Goal: Navigation & Orientation: Find specific page/section

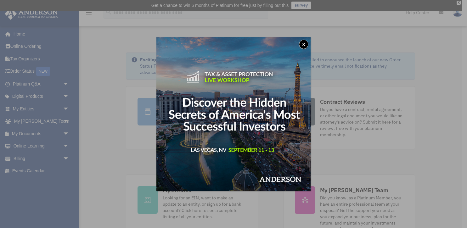
click at [302, 46] on button "x" at bounding box center [303, 44] width 9 height 9
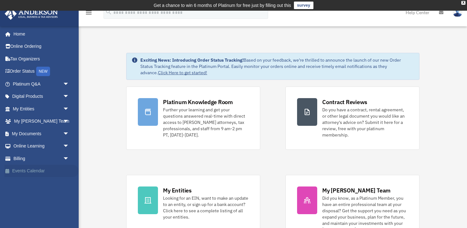
click at [35, 169] on link "Events Calendar" at bounding box center [41, 171] width 74 height 13
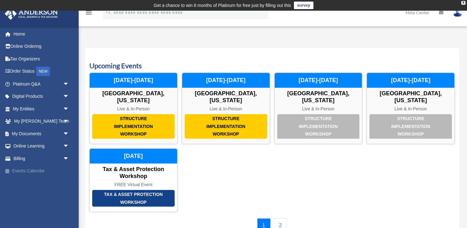
click at [44, 169] on link "Events Calendar" at bounding box center [41, 171] width 74 height 13
click at [282, 218] on link "2" at bounding box center [281, 225] width 14 height 14
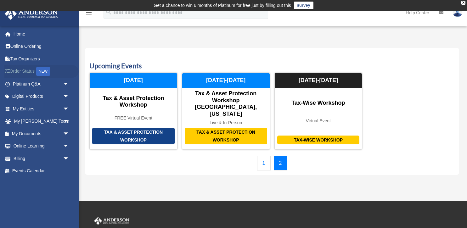
click at [25, 73] on link "Order Status NEW" at bounding box center [41, 71] width 74 height 13
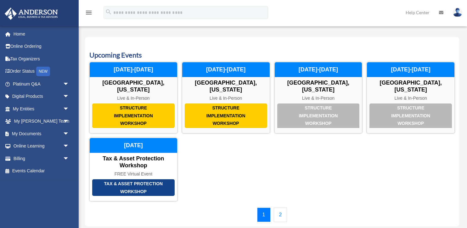
scroll to position [74, 0]
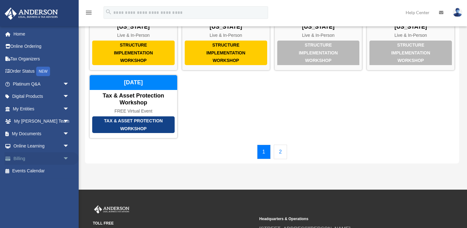
click at [65, 157] on span "arrow_drop_down" at bounding box center [69, 158] width 13 height 13
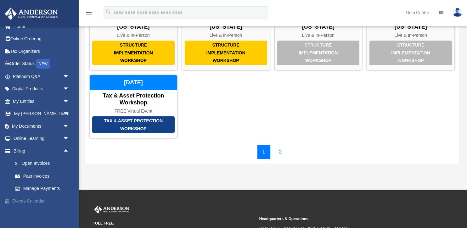
scroll to position [7, 0]
click at [36, 201] on link "Events Calendar" at bounding box center [41, 201] width 74 height 13
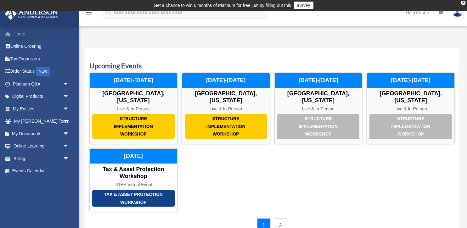
click at [24, 34] on link "Home" at bounding box center [41, 34] width 74 height 13
